Goal: Entertainment & Leisure: Consume media (video, audio)

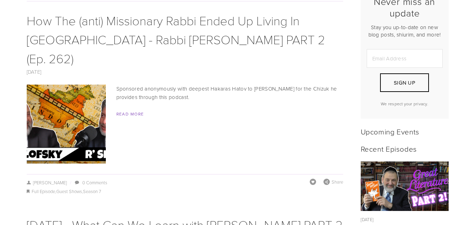
scroll to position [201, 0]
click at [66, 93] on img at bounding box center [66, 123] width 141 height 79
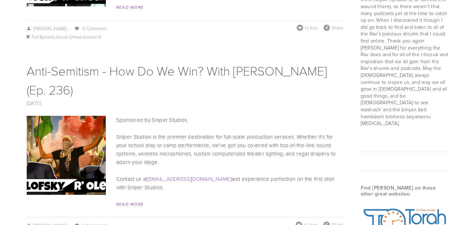
scroll to position [750, 0]
click at [70, 124] on img at bounding box center [66, 155] width 141 height 79
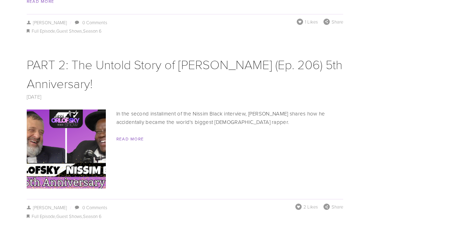
scroll to position [2335, 0]
click at [63, 109] on img at bounding box center [66, 148] width 141 height 79
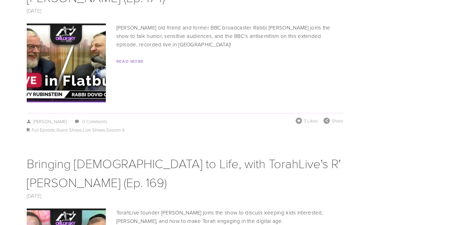
scroll to position [3127, 0]
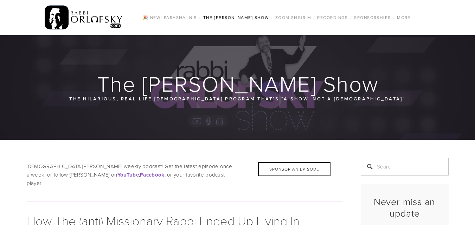
scroll to position [145, 0]
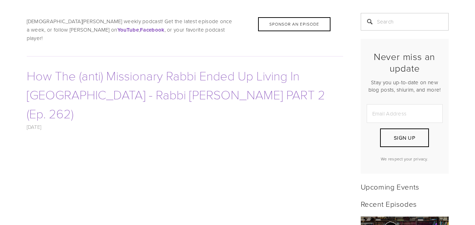
click at [204, 73] on link "How The (anti) Missionary Rabbi Ended Up Living In Indonesia - Rabbi Tovia Sing…" at bounding box center [176, 94] width 298 height 55
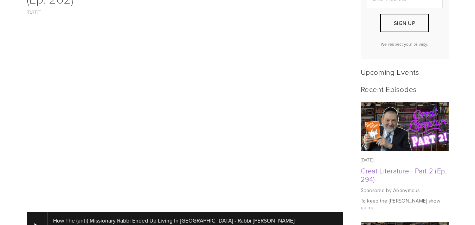
scroll to position [261, 0]
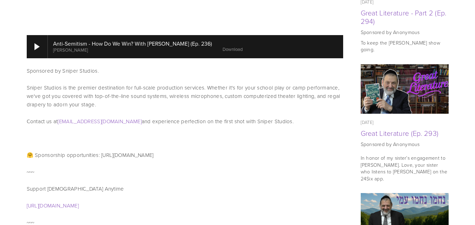
scroll to position [428, 0]
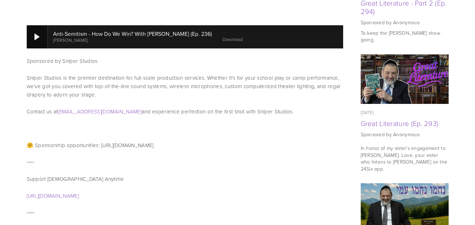
click at [36, 33] on div at bounding box center [36, 36] width 5 height 7
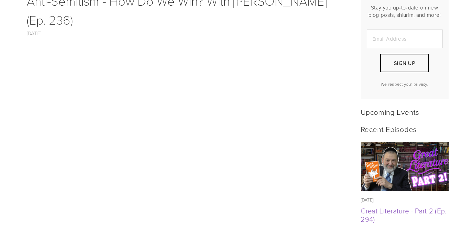
scroll to position [218, 0]
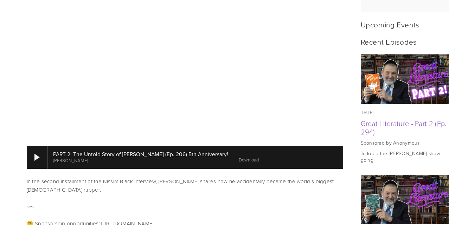
scroll to position [308, 0]
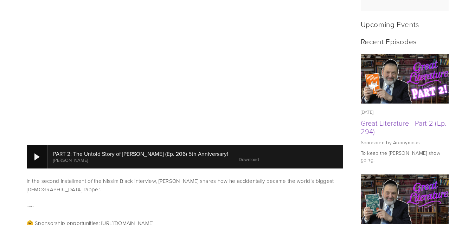
click at [39, 154] on div at bounding box center [36, 157] width 5 height 7
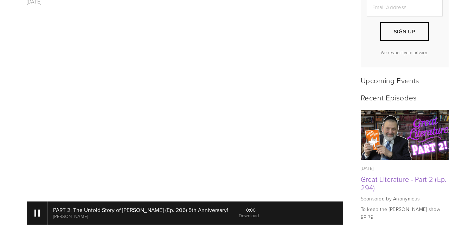
scroll to position [252, 0]
